Goal: Check status: Check status

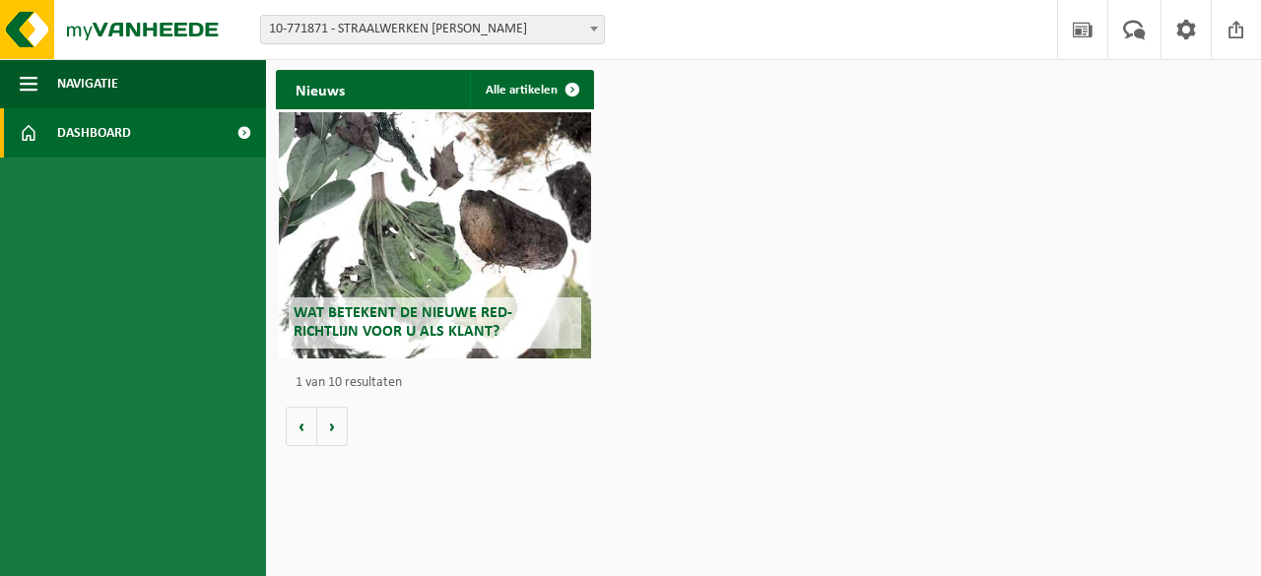
drag, startPoint x: 587, startPoint y: 5, endPoint x: 588, endPoint y: 27, distance: 21.7
click at [588, 27] on div "Vestiging: 10-771871 - STRAALWERKEN CORNELIS - ZWEVEZELE 10-872208 - STRAALWERK…" at bounding box center [630, 30] width 1261 height 60
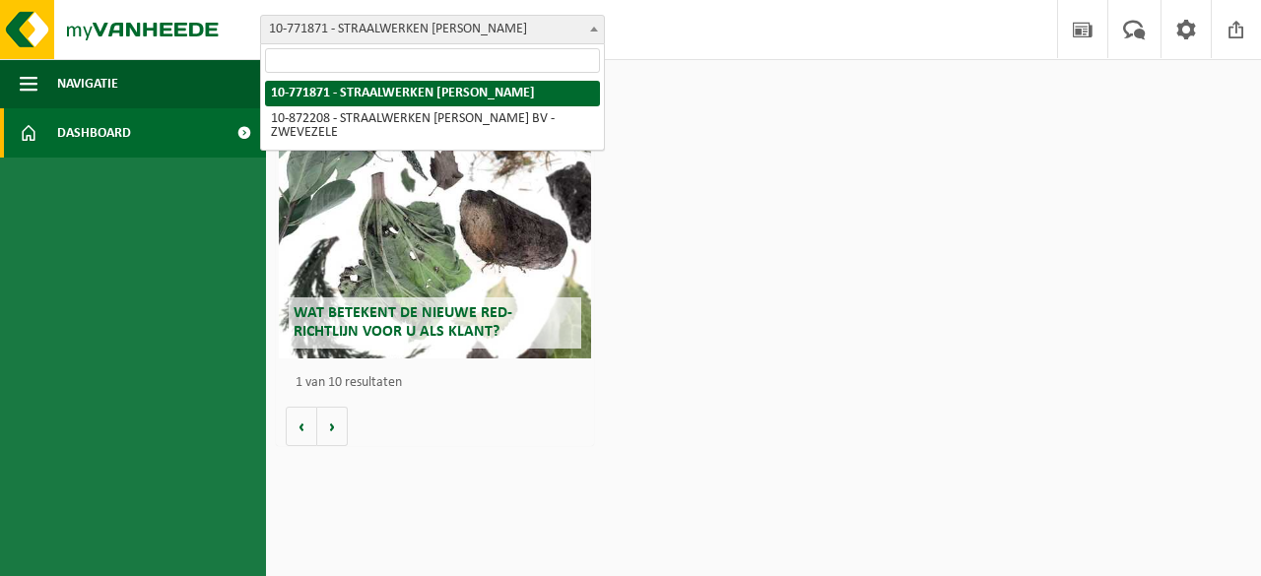
click at [588, 27] on span at bounding box center [594, 29] width 20 height 26
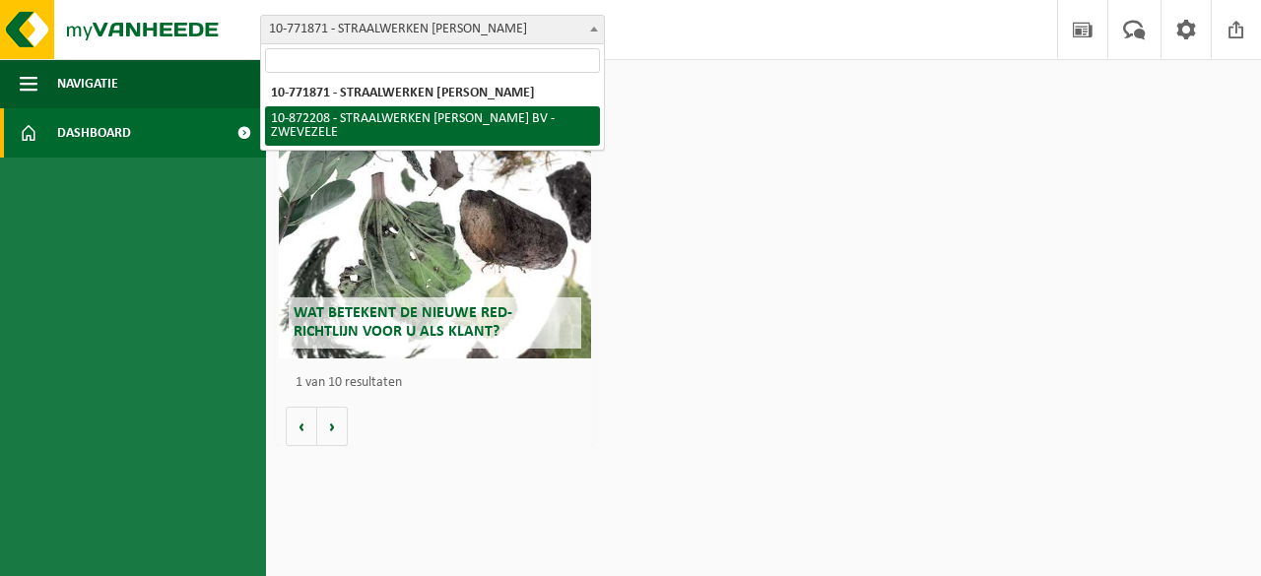
select select "105629"
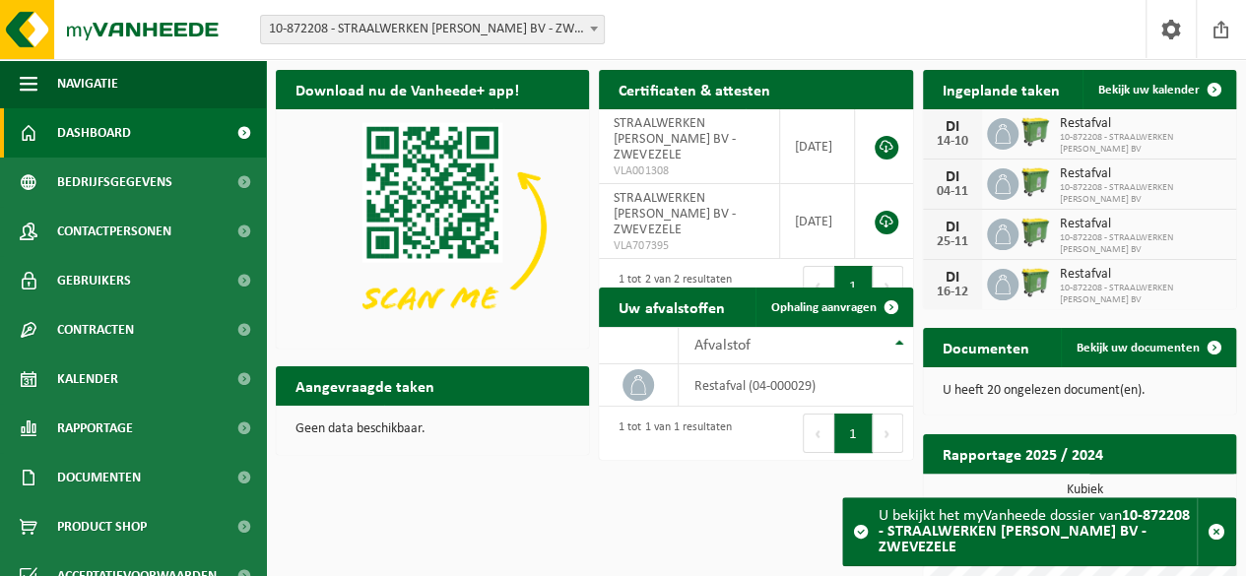
click at [118, 472] on span "Documenten" at bounding box center [99, 477] width 84 height 49
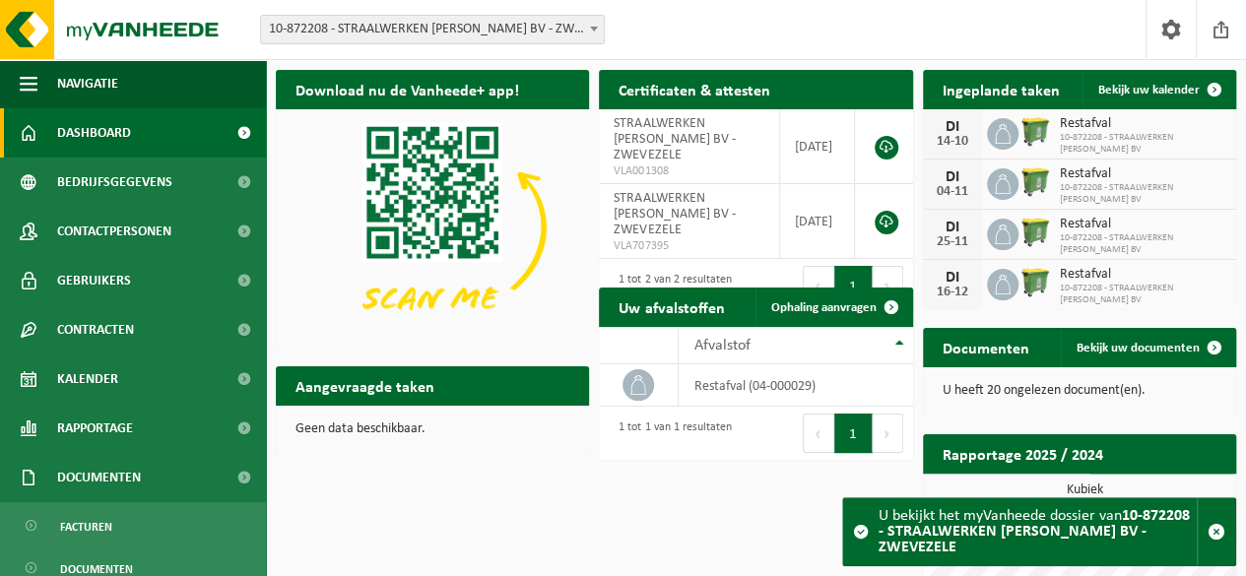
click at [99, 526] on span "Facturen" at bounding box center [86, 526] width 52 height 37
